Goal: Information Seeking & Learning: Learn about a topic

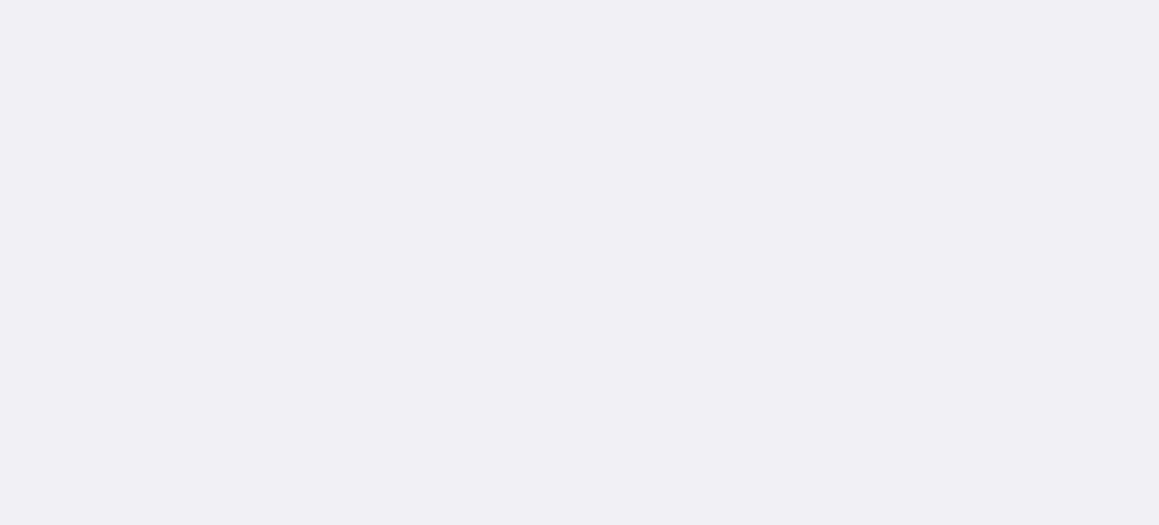
select select "US"
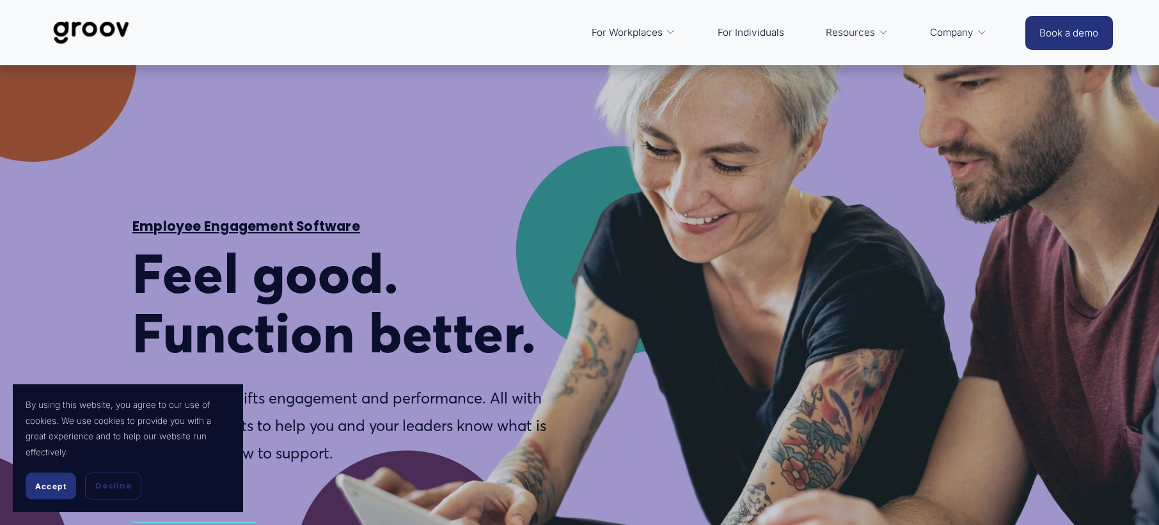
click at [51, 502] on section "By using this website, you agree to our use of cookies. We use cookies to provi…" at bounding box center [128, 449] width 230 height 128
click at [52, 488] on span "Accept" at bounding box center [50, 487] width 31 height 10
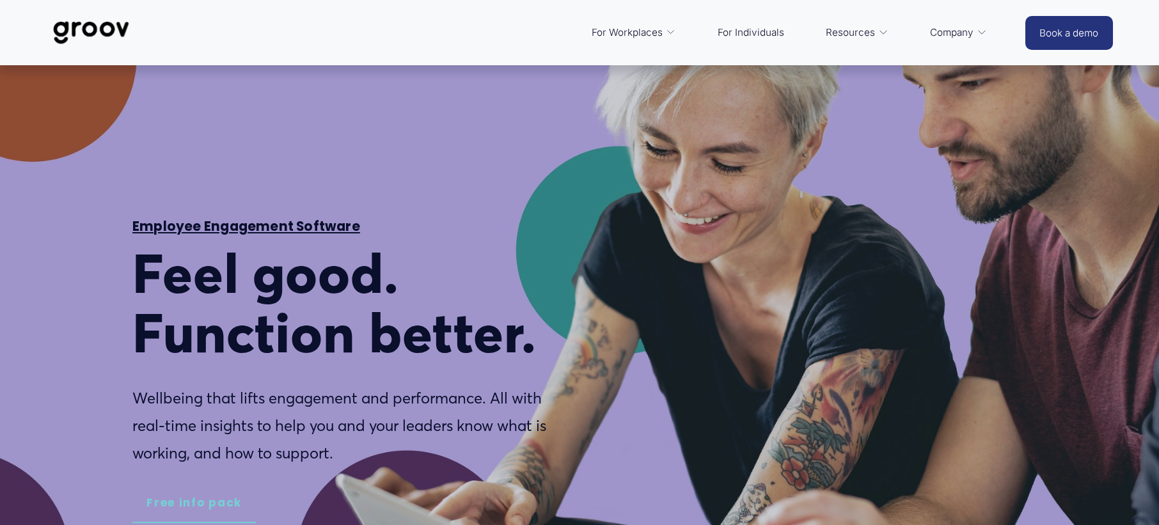
type input "1.38"
type input "3.29"
type input "2.48"
type input "5.9"
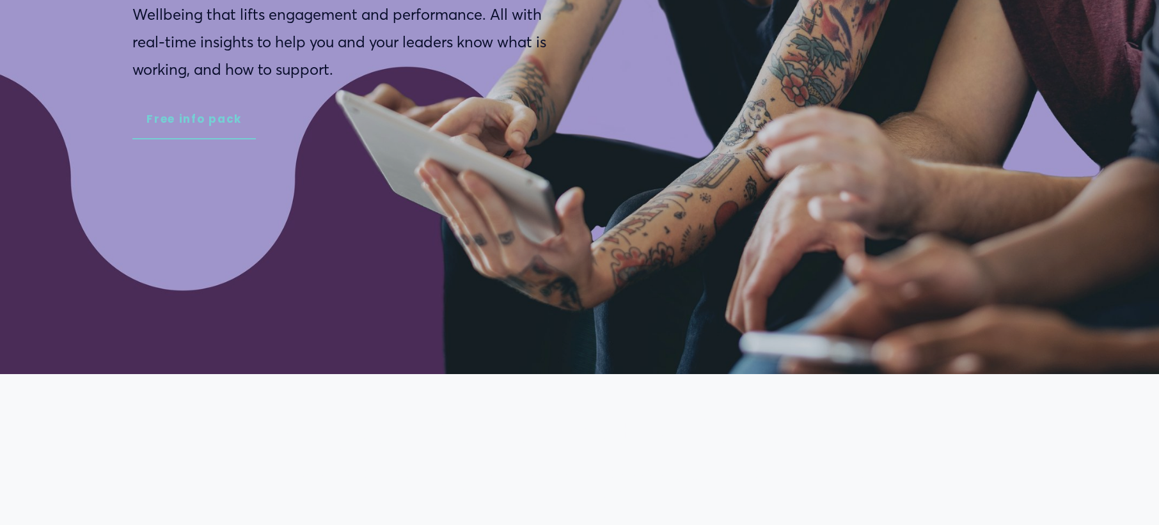
type input "3.37"
type input "8.02"
type input "4.1"
type input "9.74"
type input "4.88"
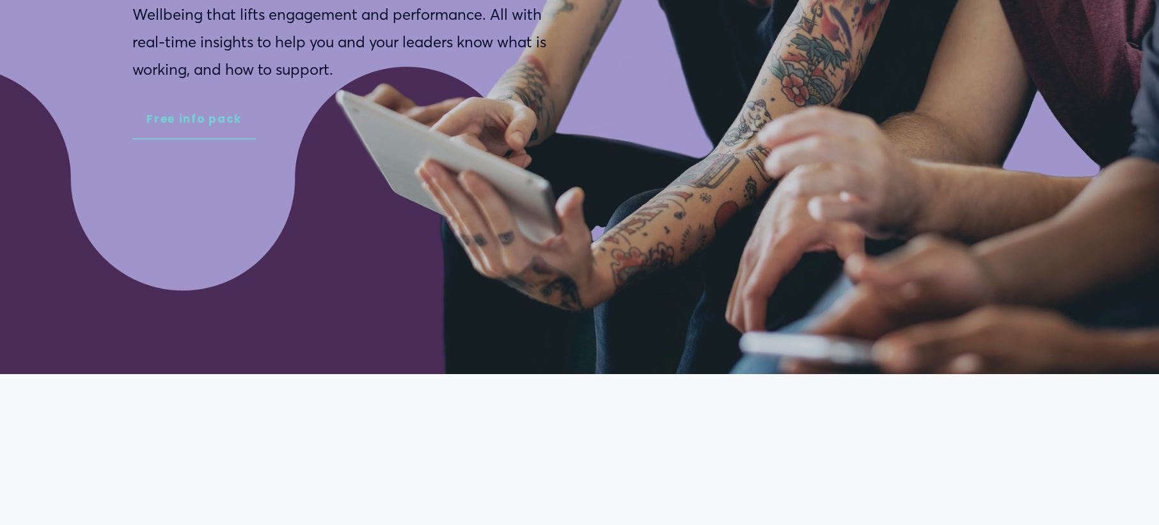
type input "11.62"
type input "5.85"
type input "13.92"
type input "6.79"
type input "16.15"
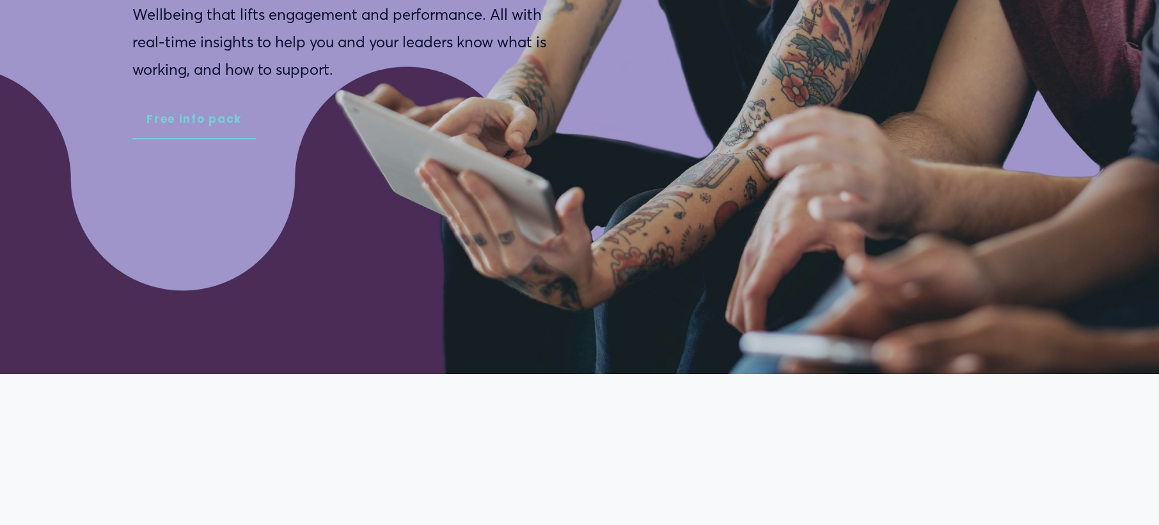
type input "7.74"
type input "18.44"
type input "8.66"
type input "20.63"
type input "9.58"
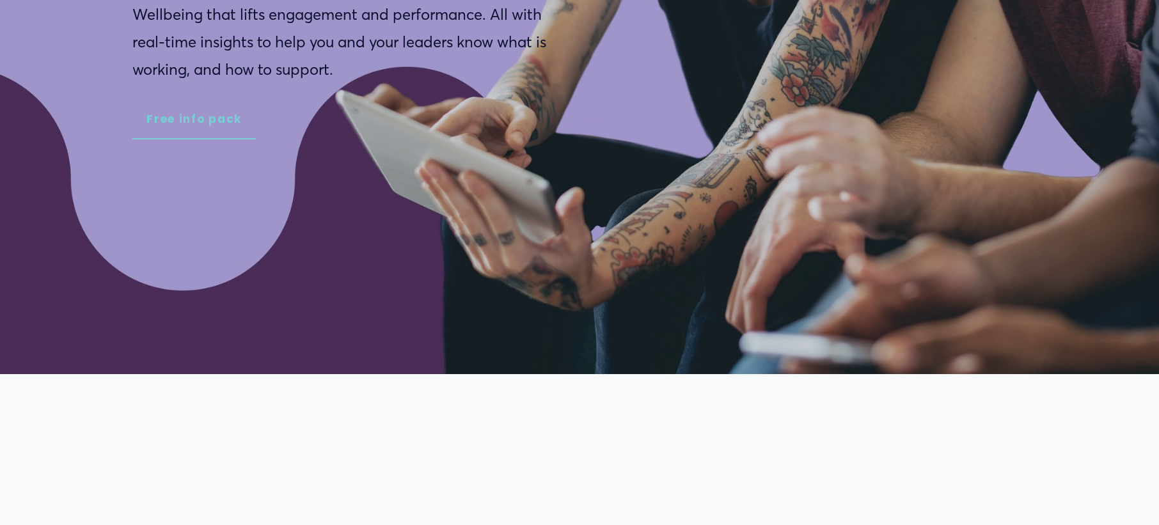
type input "22.81"
type input "10.52"
type input "25.24"
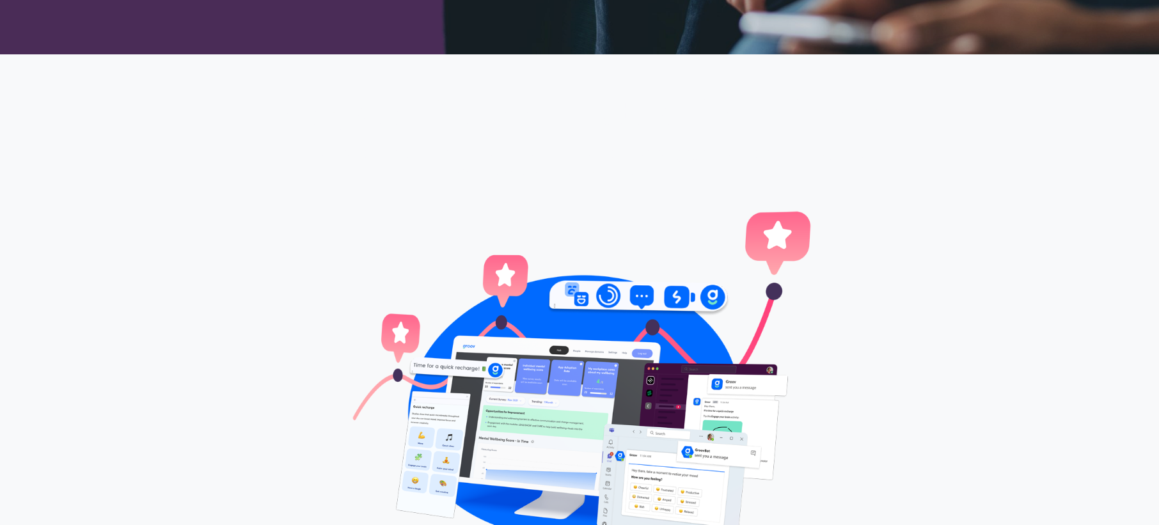
type input "11.39"
type input "27.32"
type input "12.33"
type input "29.56"
type input "13.36"
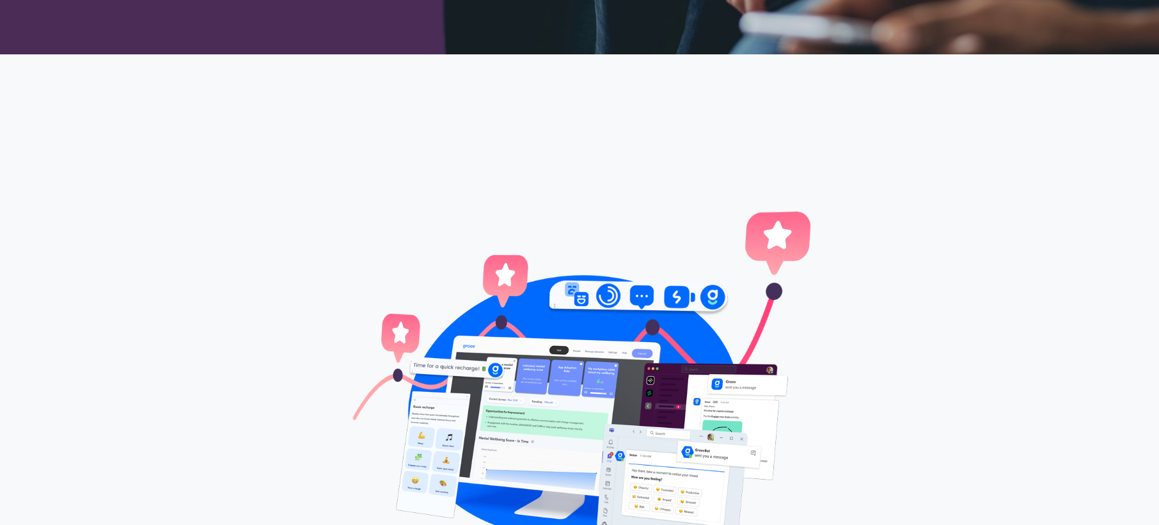
type input "32.03"
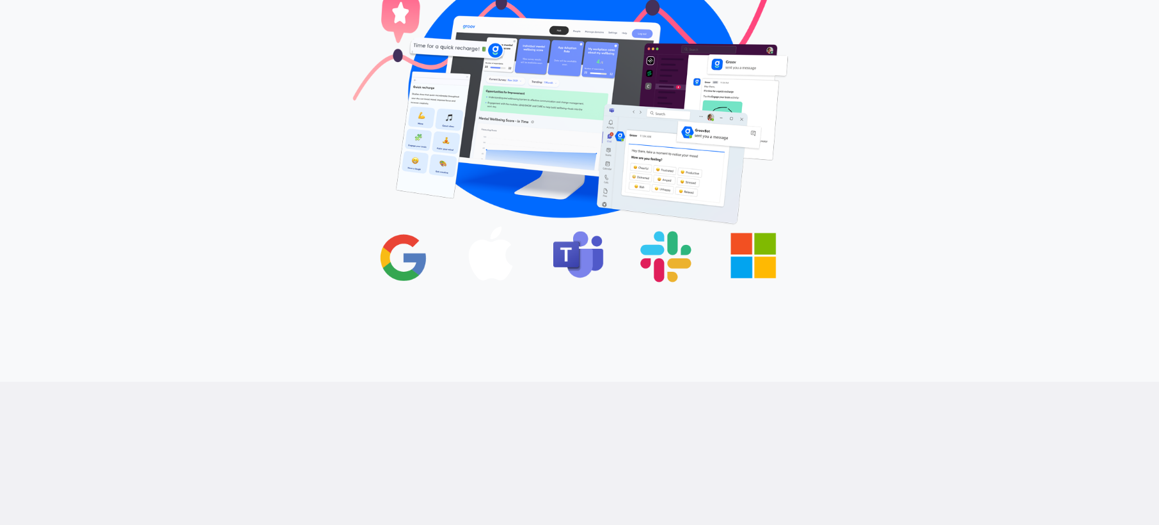
type input "14.15"
type input "33.91"
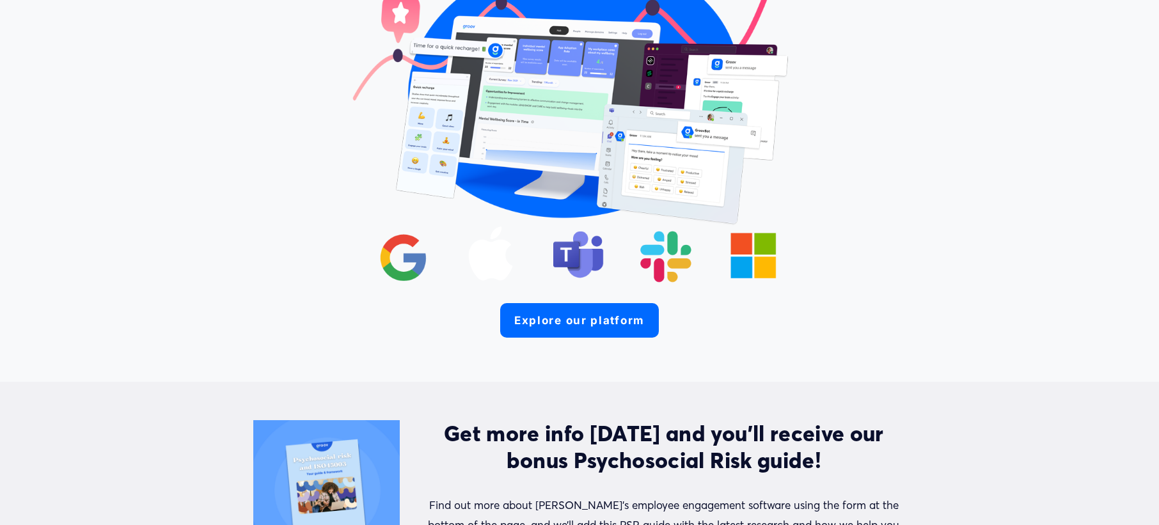
type input "15.15"
type input "36.27"
type input "15.93"
type input "38.32"
type input "16.94"
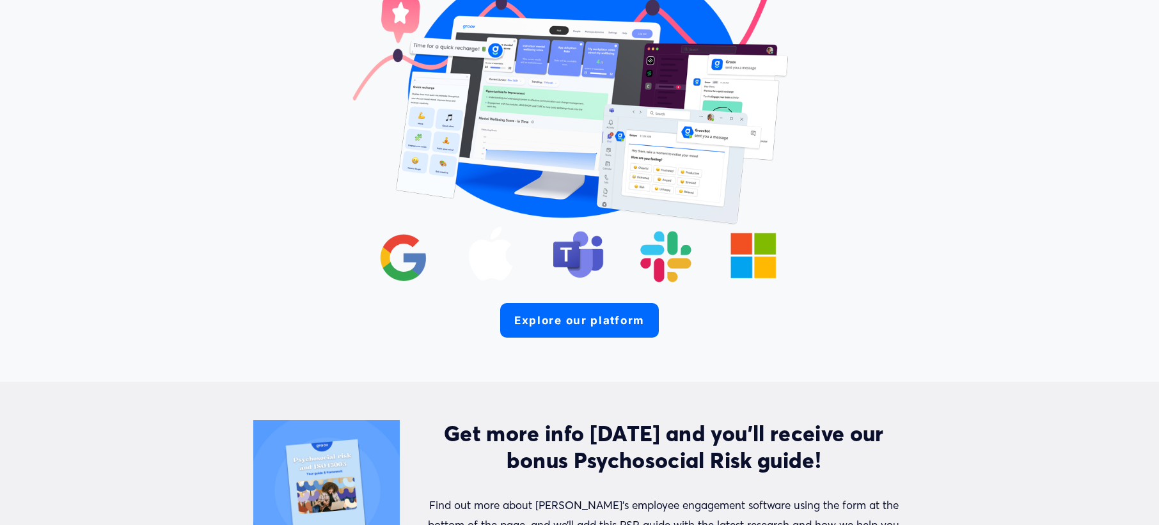
type input "40.71"
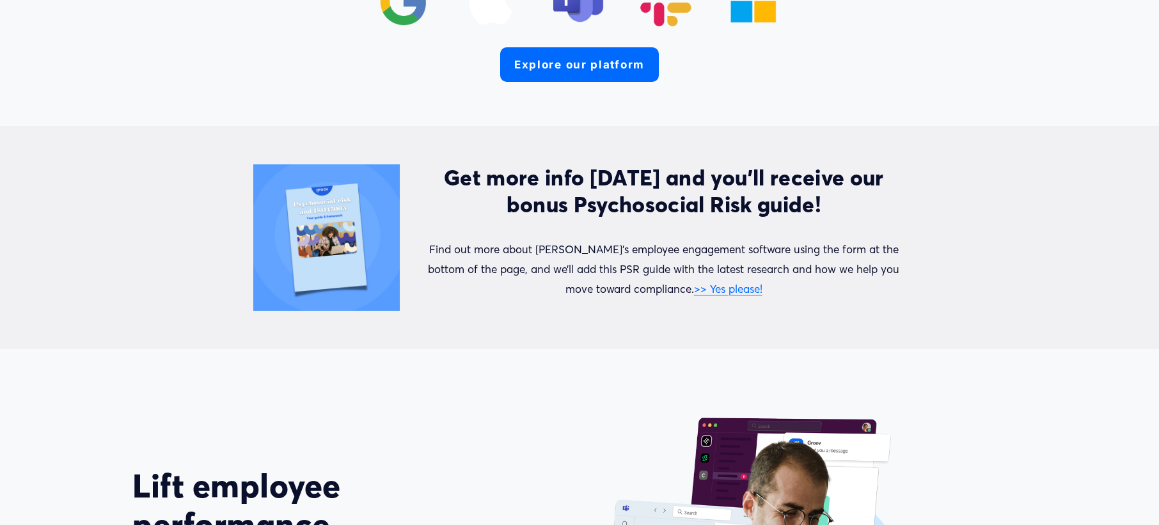
type input "17.81"
type input "42.81"
type input "18.74"
type input "45.01"
type input "19.73"
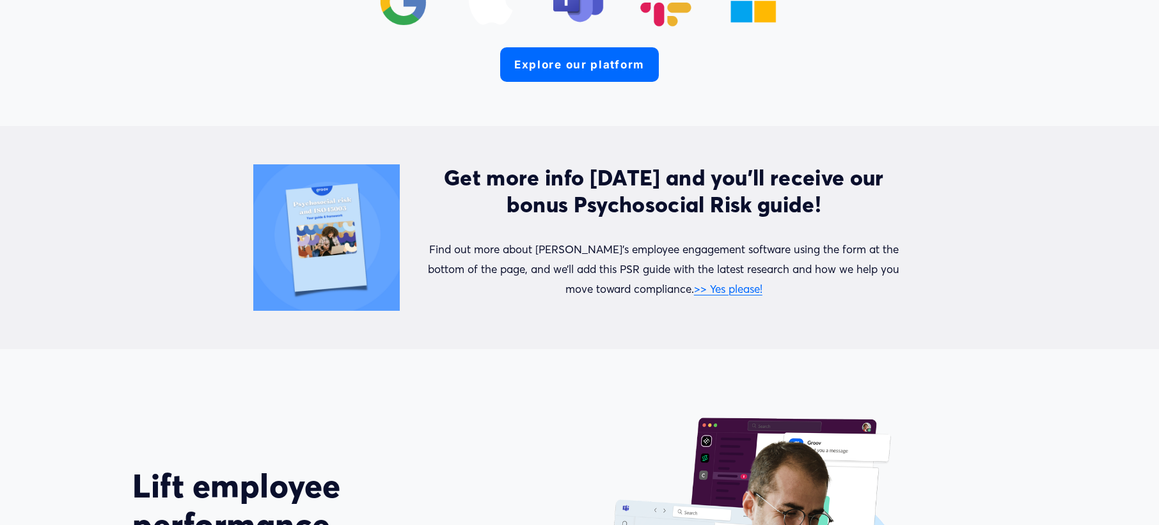
type input "47.3"
type input "20.8"
type input "50.12"
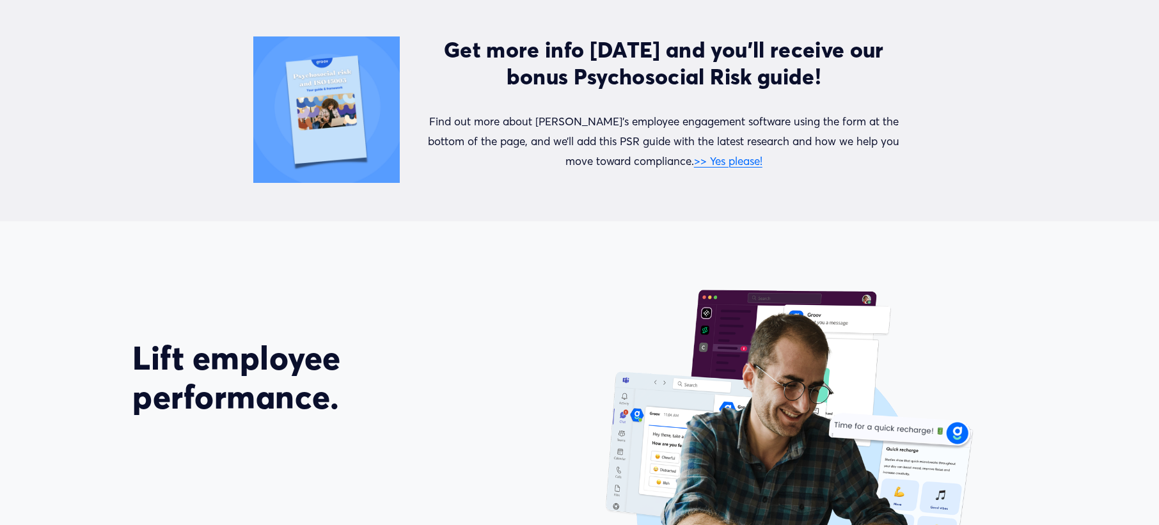
type input "21.89"
type input "52.71"
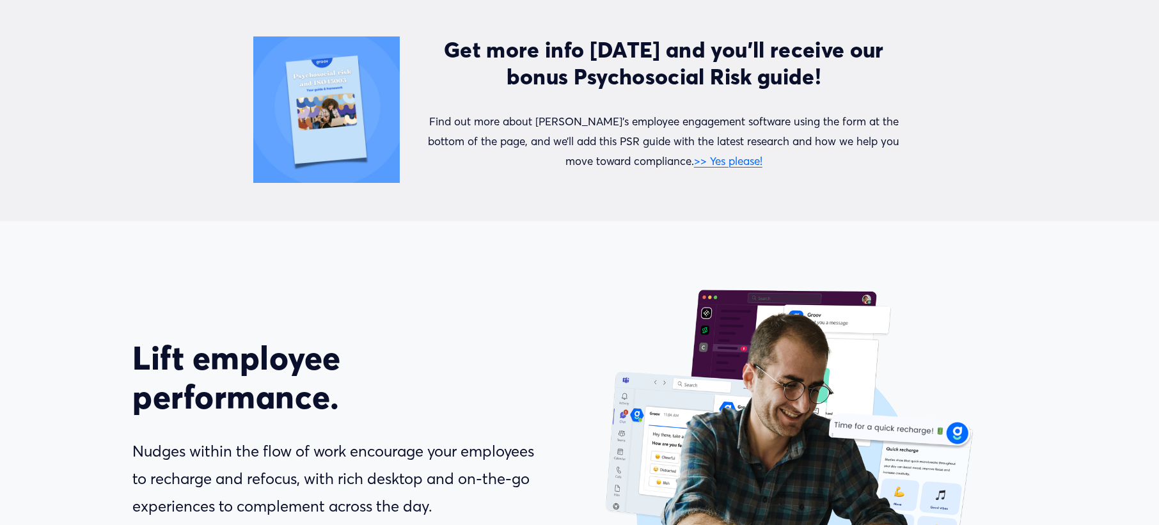
scroll to position [1536, 0]
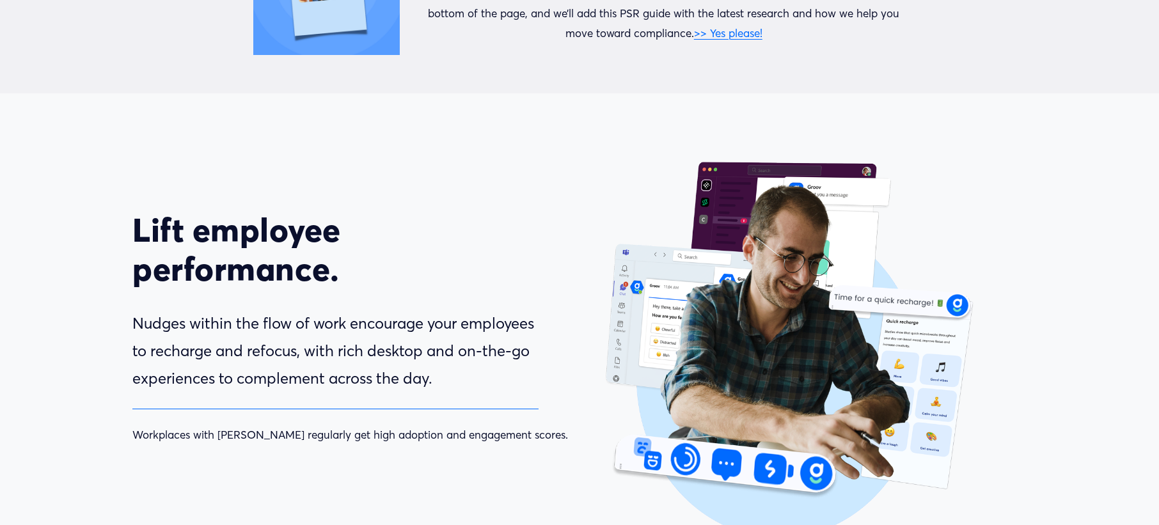
type input "22.71"
type input "54.68"
type input "23.71"
type input "58.8"
type input "24.48"
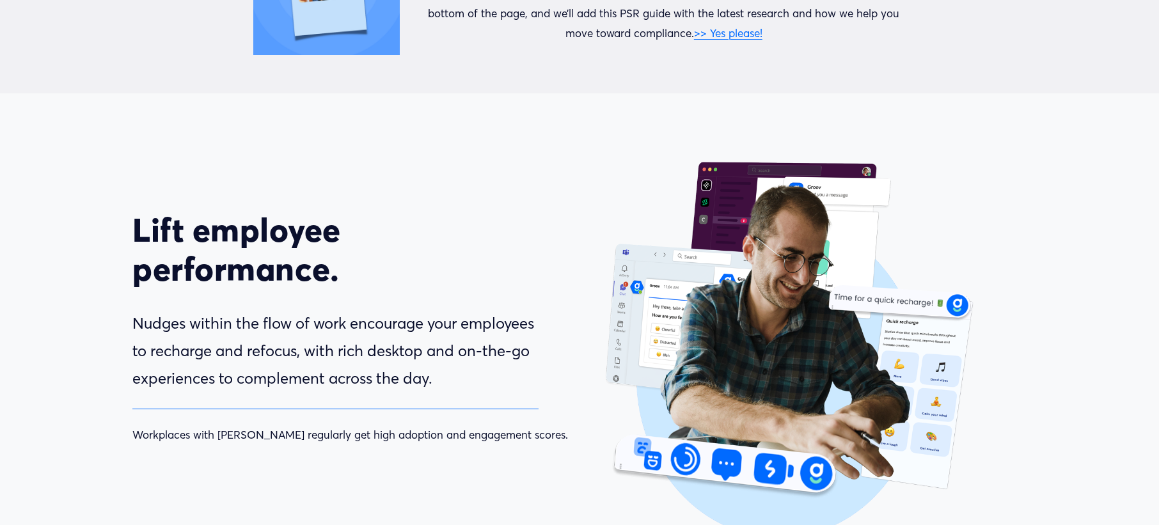
type input "61.12"
type input "25.43"
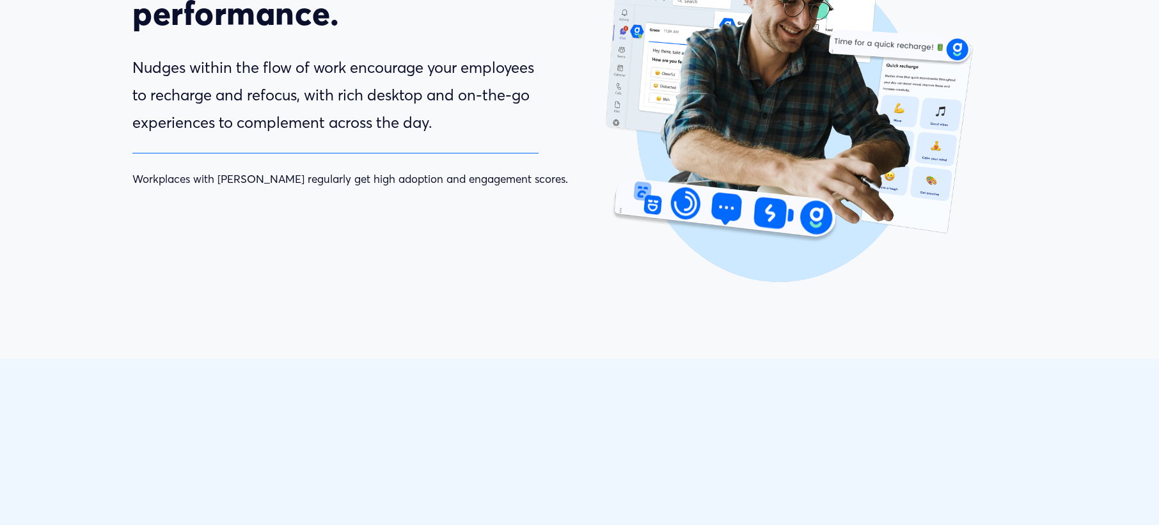
type input "63.49"
type input "26.43"
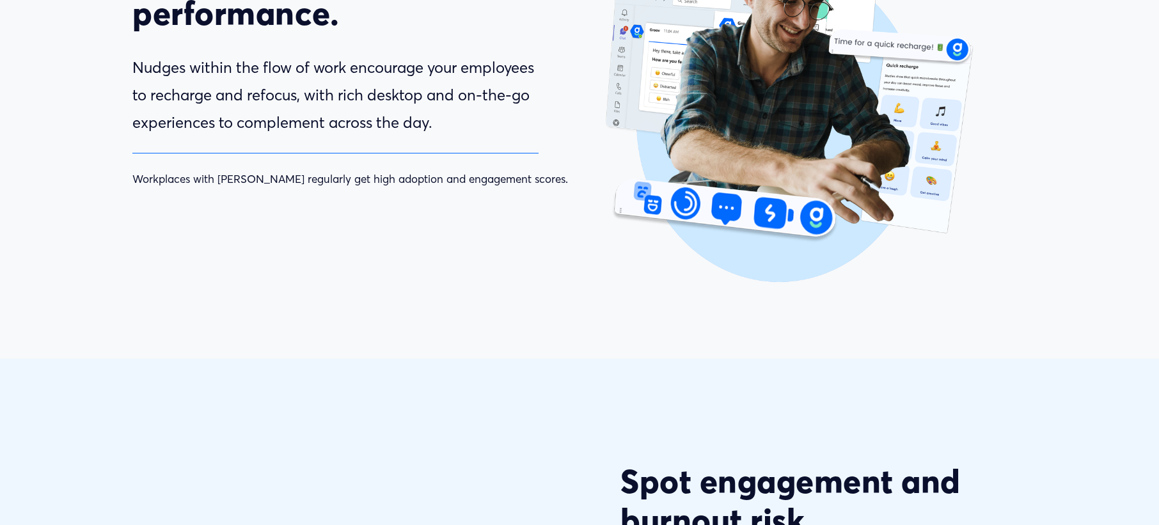
type input "65.62"
type input "27.55"
type input "67.91"
type input "28.45"
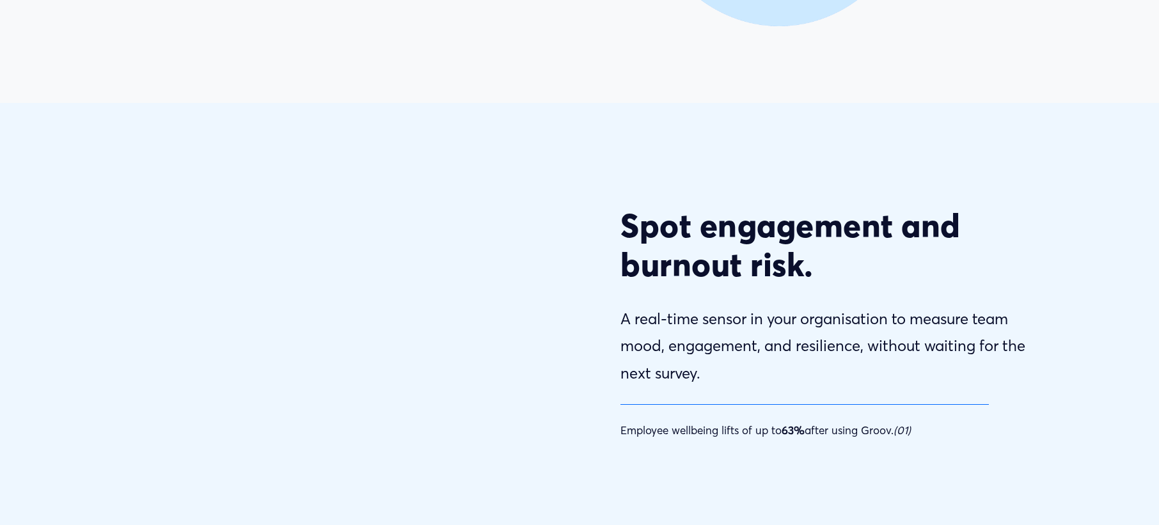
type input "70.54"
type input "29.45"
type input "72.36"
type input "31.4"
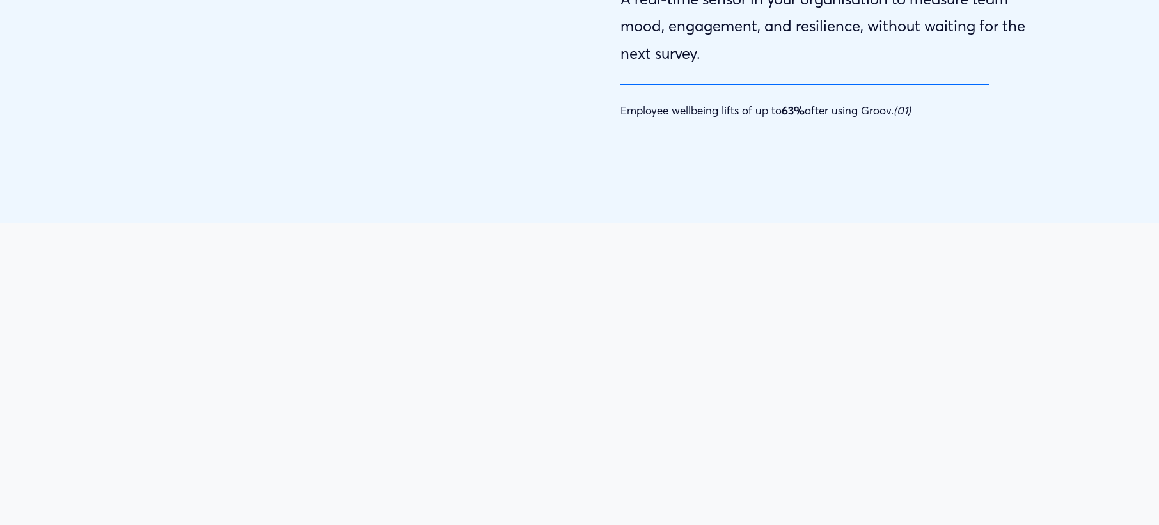
type input "77.6"
type input "32.38"
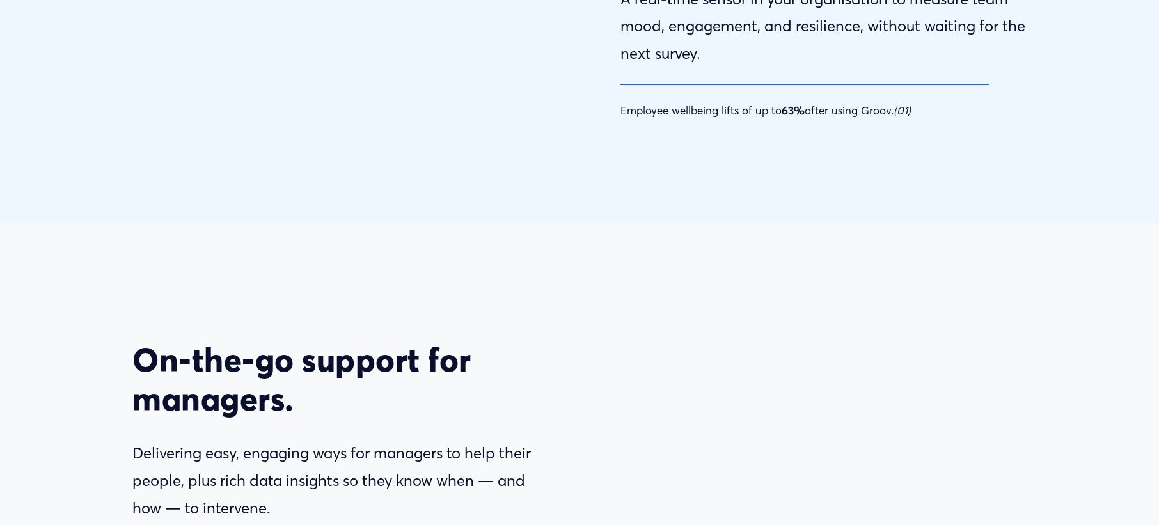
type input "79.67"
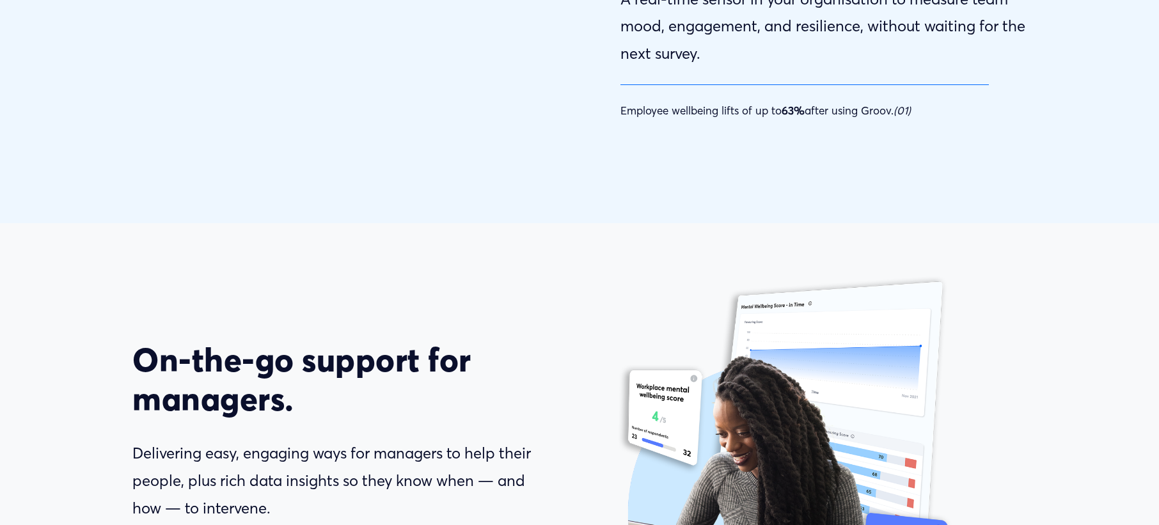
type input "33.25"
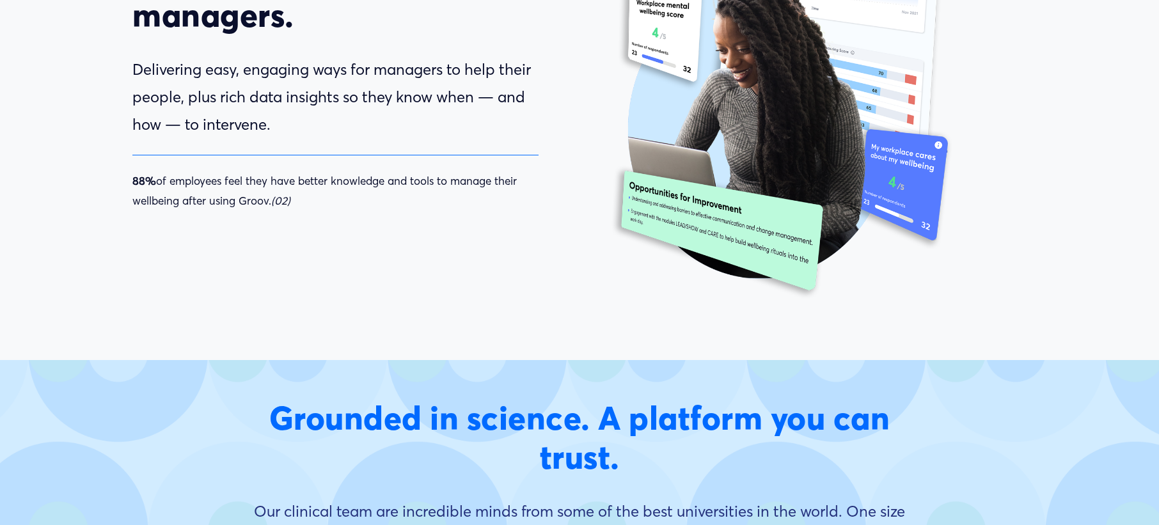
type input "82.11"
type input "34.27"
type input "84.53"
type input "35.29"
type input "86.96"
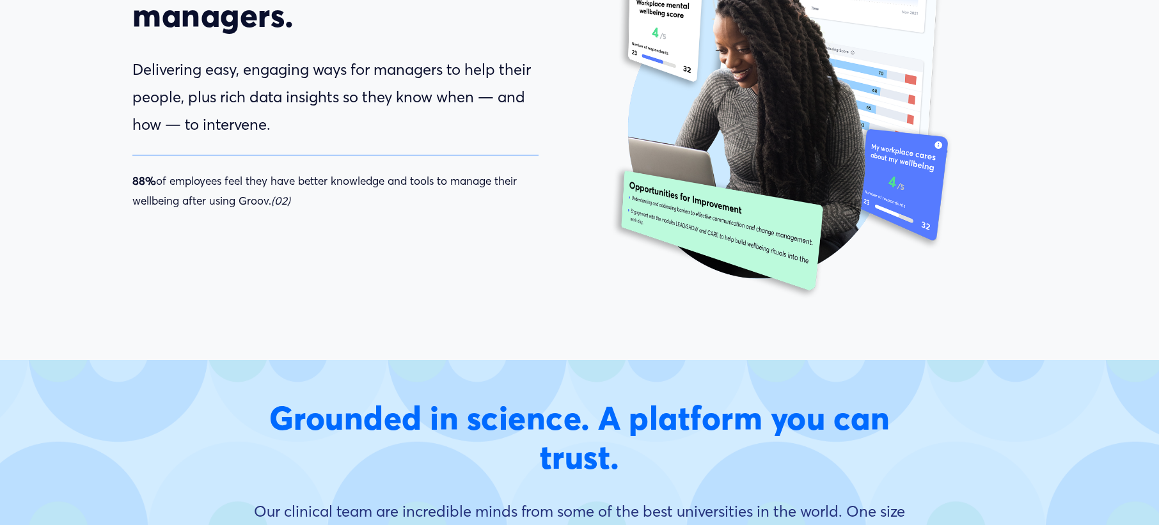
scroll to position [3199, 0]
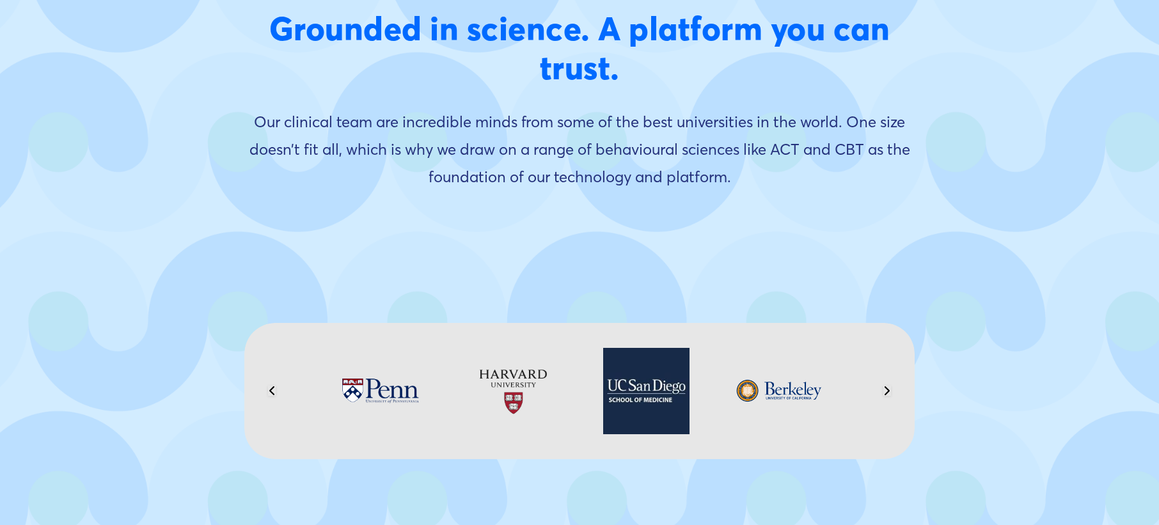
type input "36.3"
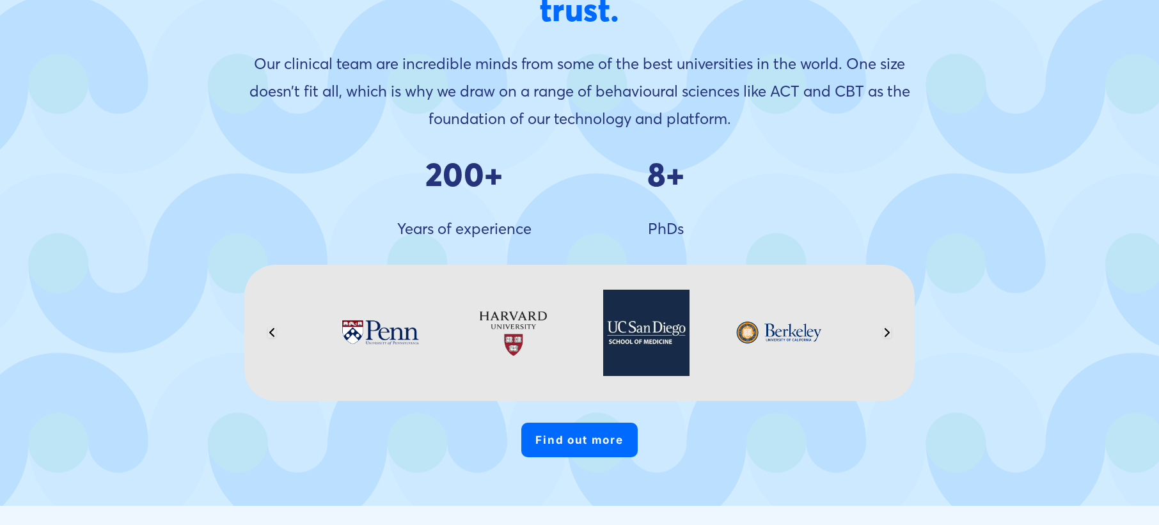
type input "89.39"
type input "37.32"
type input "91.65"
type input "38.26"
type input "94.05"
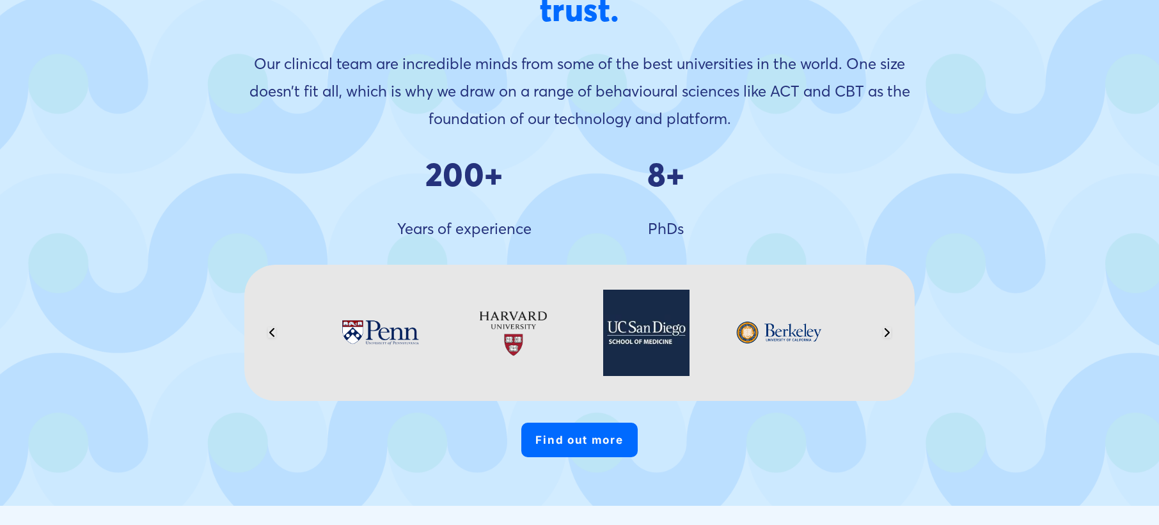
type input "39.28"
type input "96.5"
type input "40.3"
type input "98.91"
type input "41.32"
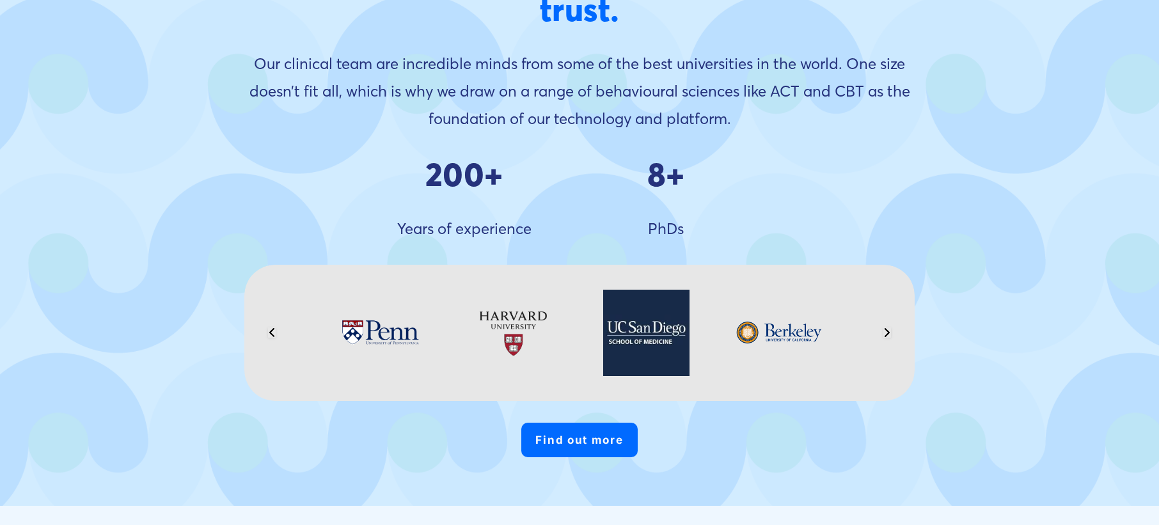
type input "100"
type input "42.33"
type input "0"
type input "43.35"
type input "1.73"
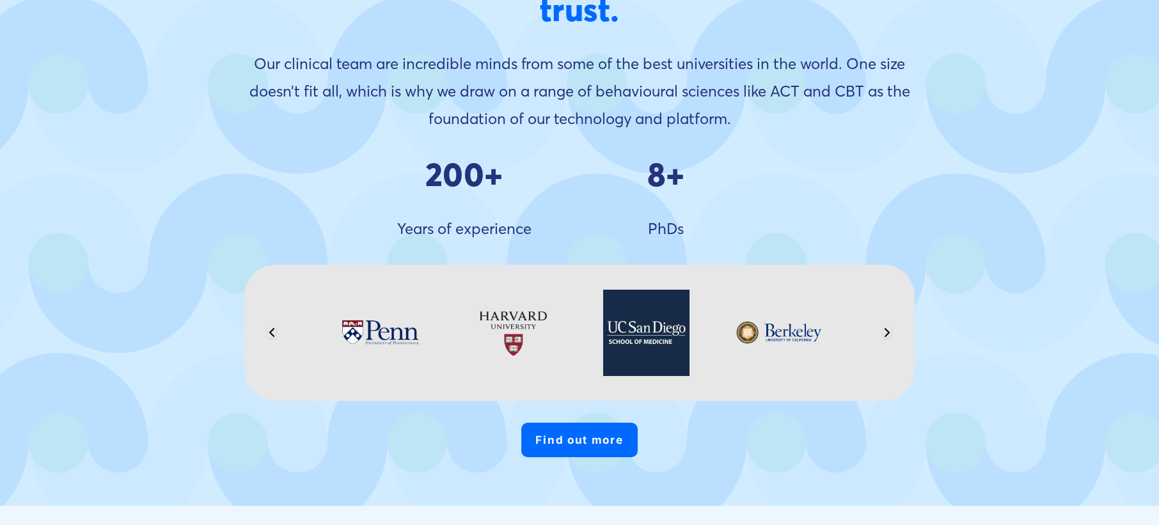
type input "44.37"
type input "4.18"
type input "45.38"
type input "6.6"
type input "46.4"
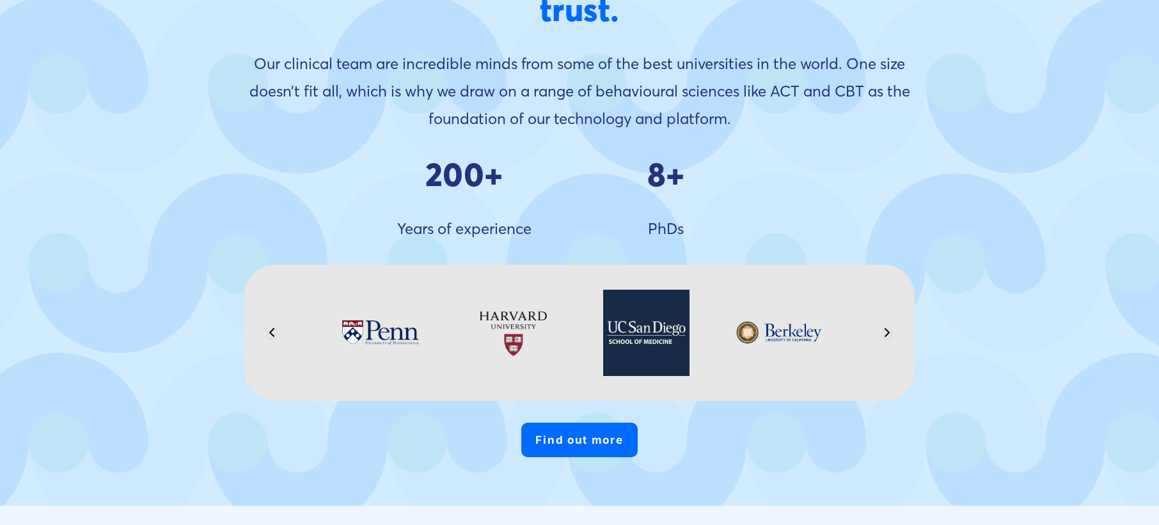
type input "9.03"
type input "47.32"
type input "11.44"
type input "48.37"
type input "13.91"
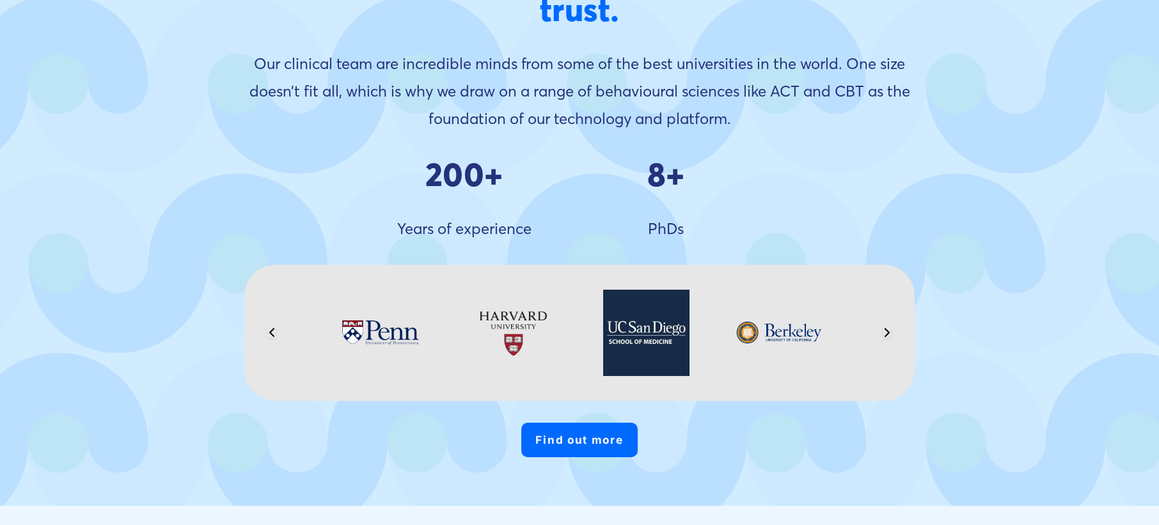
type input "49.39"
type input "16.31"
type input "50.41"
type input "18.73"
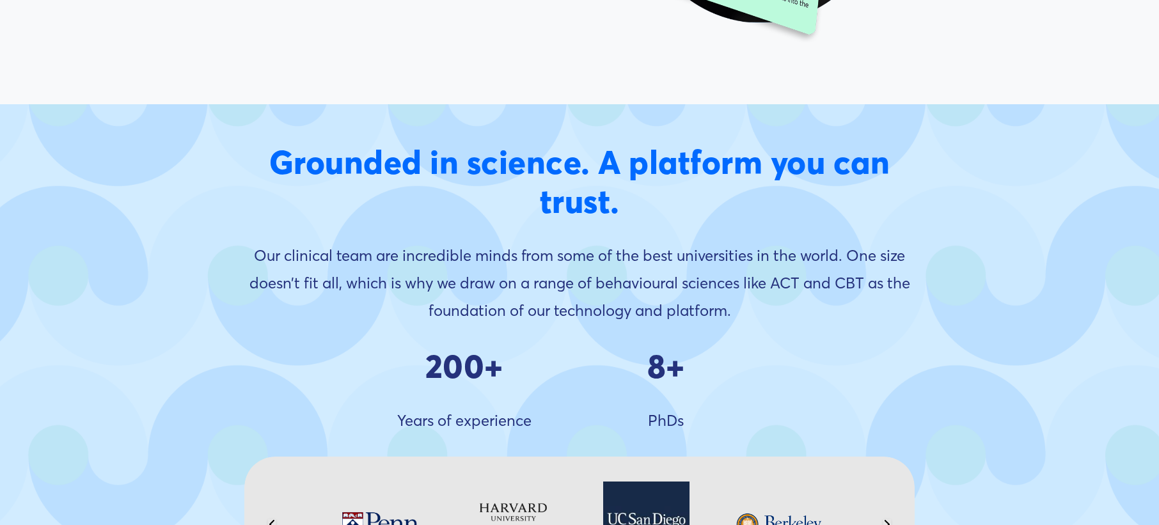
type input "51.42"
type input "21.18"
type input "52.44"
type input "23.58"
type input "53.45"
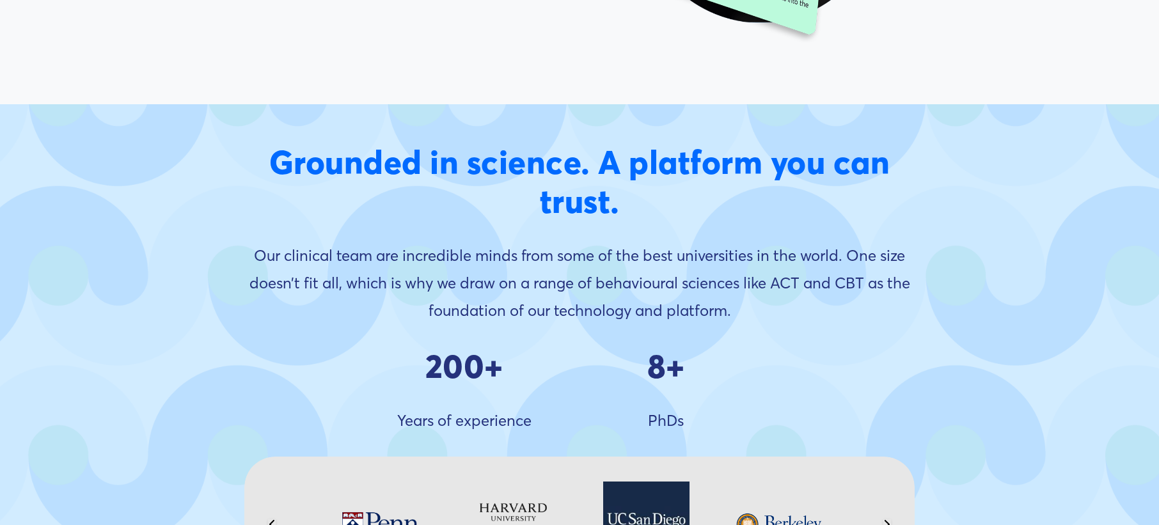
type input "26.04"
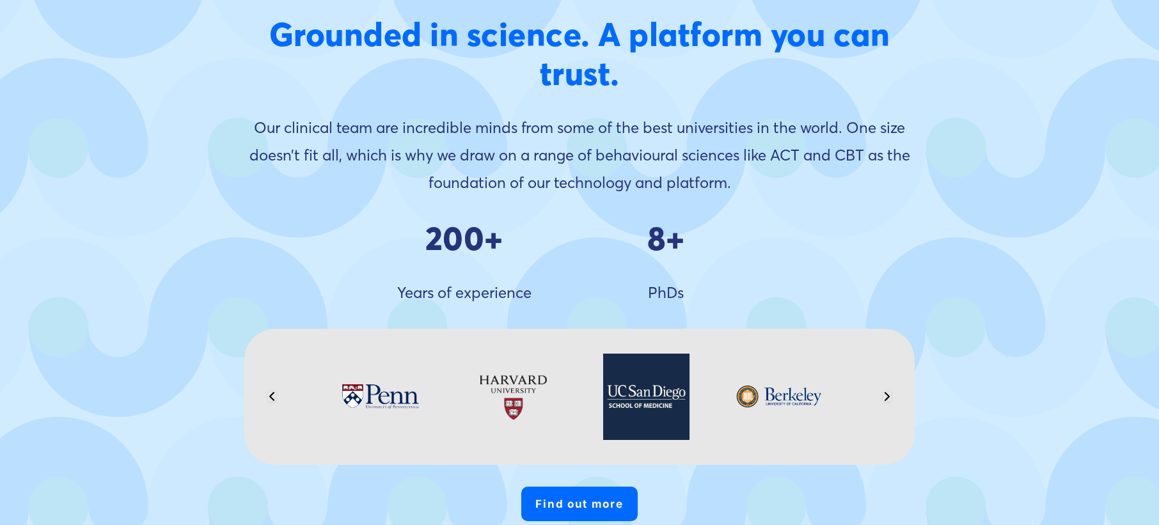
type input "54.47"
type input "28.44"
type input "55.49"
type input "30.88"
type input "56.35"
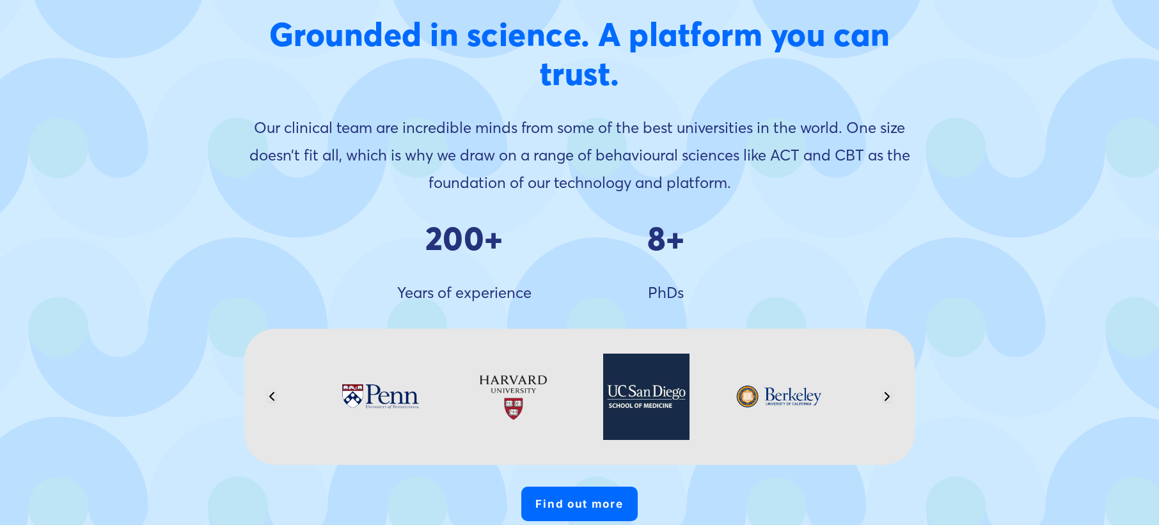
type input "32.93"
type input "57.37"
type input "35.35"
type input "58.31"
type input "37.8"
